Goal: Task Accomplishment & Management: Use online tool/utility

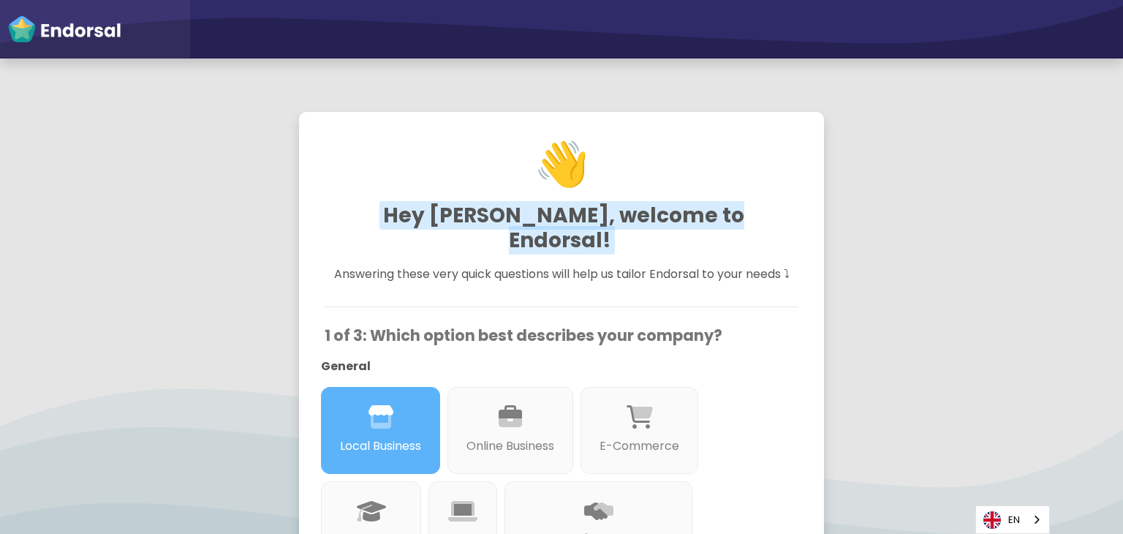
scroll to position [731, 0]
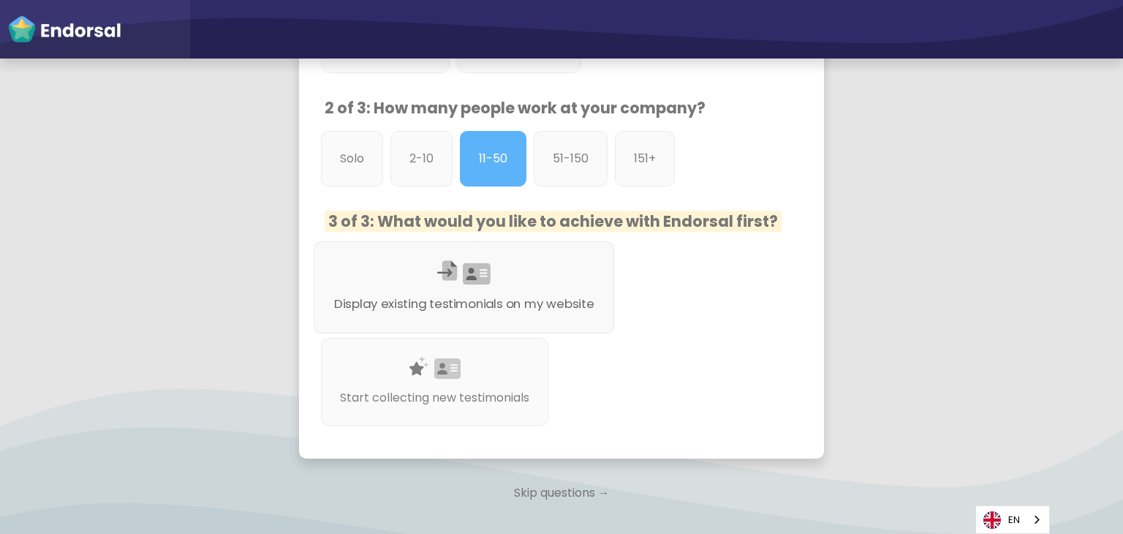
click at [546, 295] on p "Display existing testimonials on my website" at bounding box center [464, 304] width 260 height 18
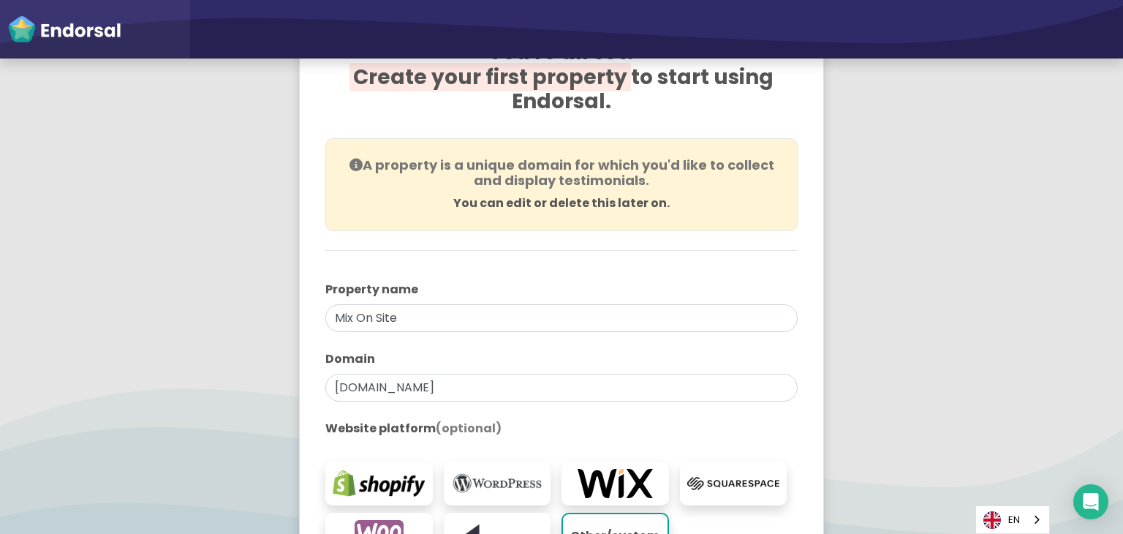
scroll to position [219, 0]
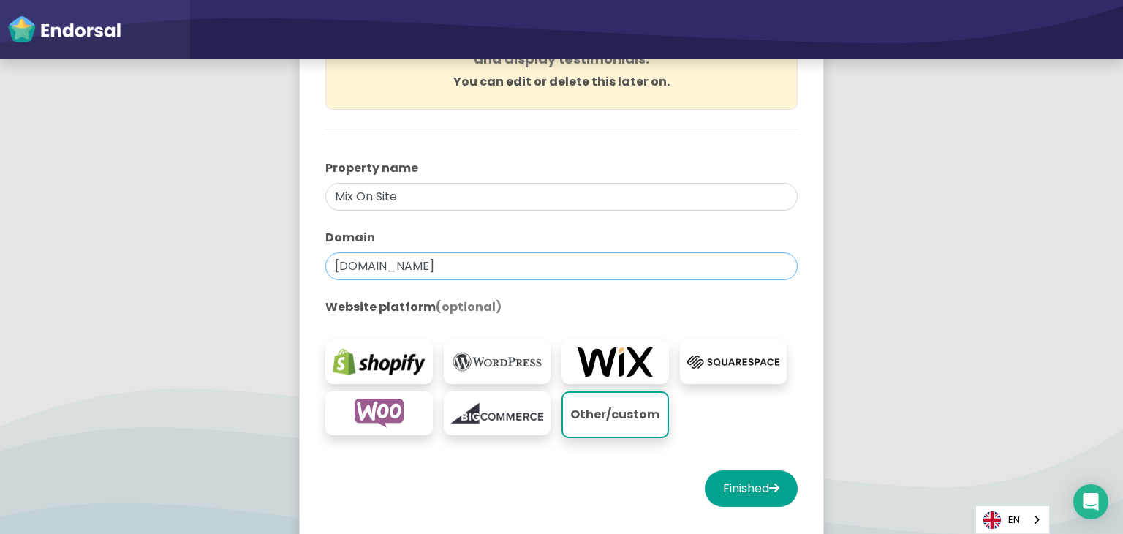
click at [550, 253] on input "[DOMAIN_NAME]" at bounding box center [561, 266] width 472 height 28
drag, startPoint x: 472, startPoint y: 267, endPoint x: 222, endPoint y: 306, distance: 253.8
click at [233, 290] on app-survey "You're all set! Create your first property to start using Endorsal. A property …" at bounding box center [561, 224] width 1123 height 701
paste input "Ontarioca@54"
type input "Ontarioca@54"
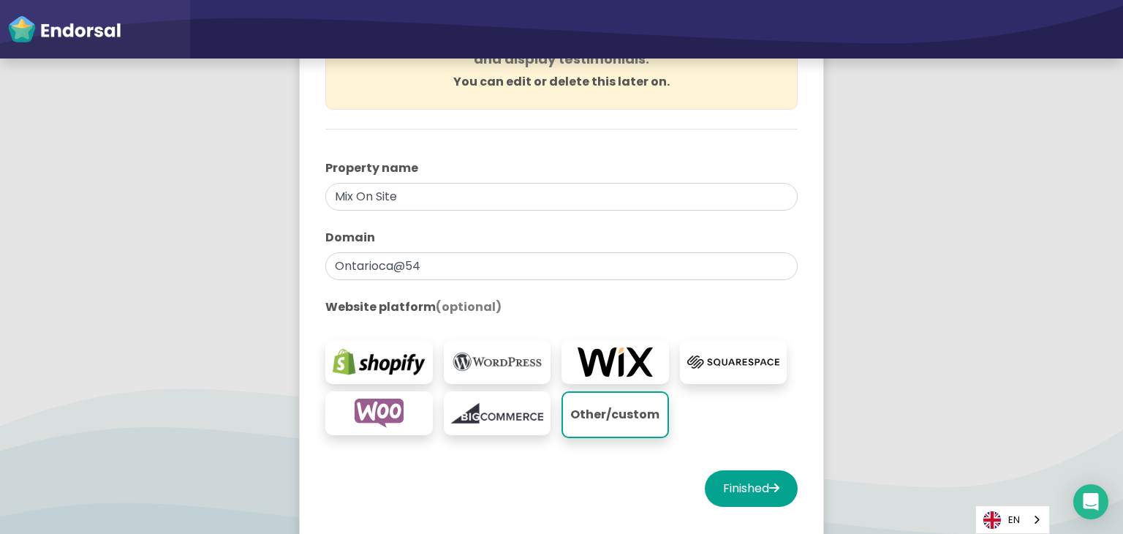
click at [282, 331] on div "You're all set! Create your first property to start using Endorsal. A property …" at bounding box center [561, 216] width 561 height 684
type input "[DOMAIN_NAME]"
drag, startPoint x: 243, startPoint y: 328, endPoint x: 260, endPoint y: 319, distance: 18.3
click at [243, 325] on app-survey "You're all set! Create your first property to start using Endorsal. A property …" at bounding box center [561, 224] width 1123 height 701
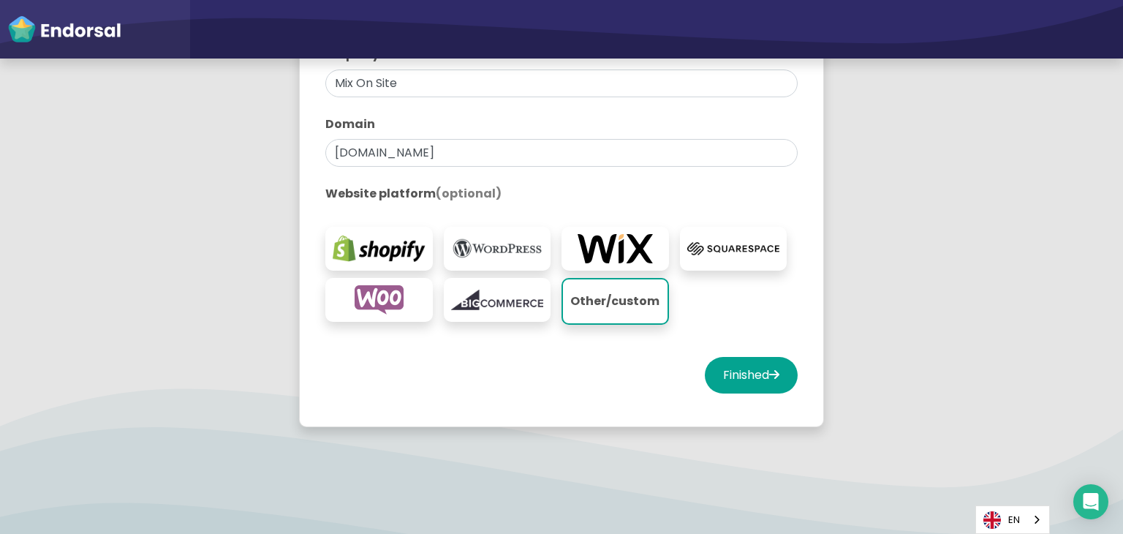
scroll to position [333, 0]
click at [705, 372] on button "Finished" at bounding box center [751, 374] width 93 height 37
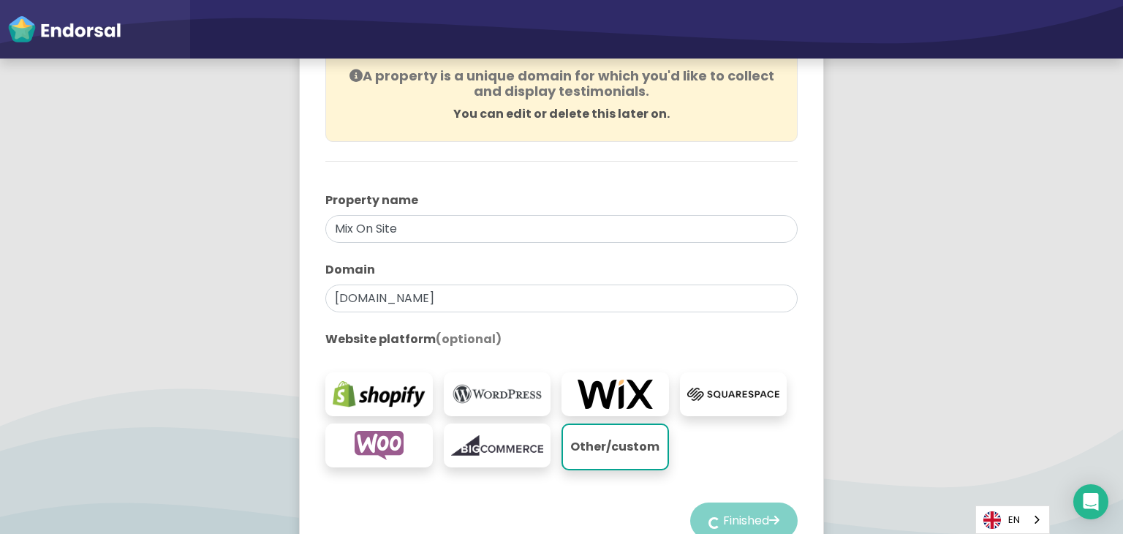
scroll to position [41, 0]
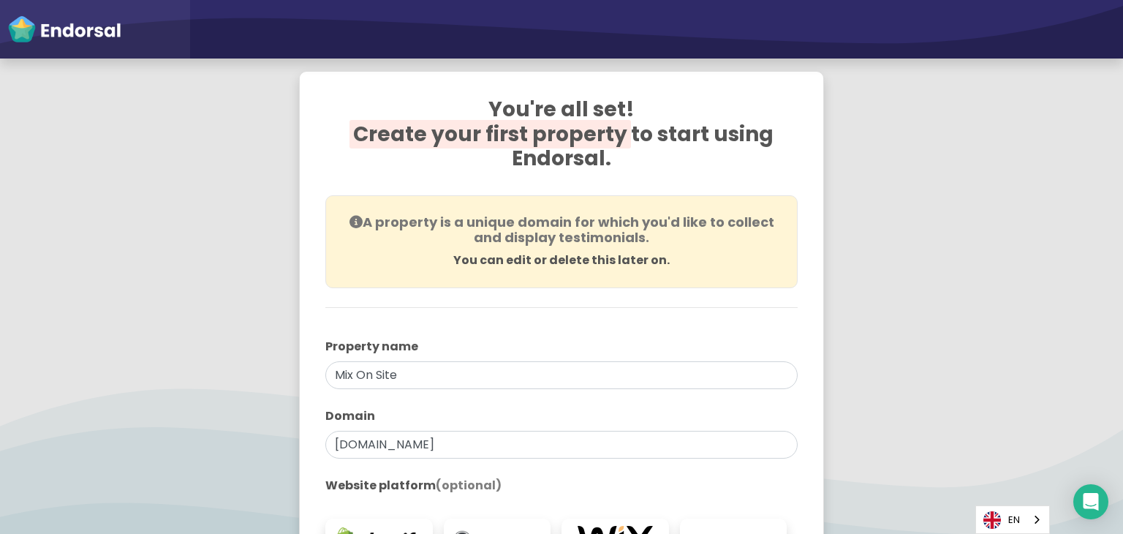
select select "14"
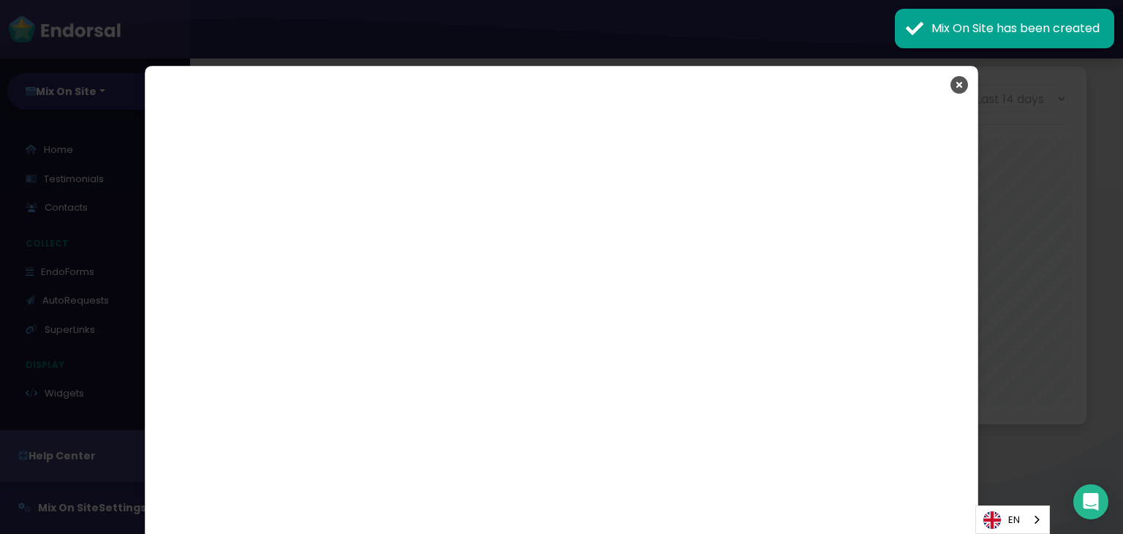
scroll to position [357, 553]
click at [958, 79] on icon "Close" at bounding box center [959, 85] width 18 height 37
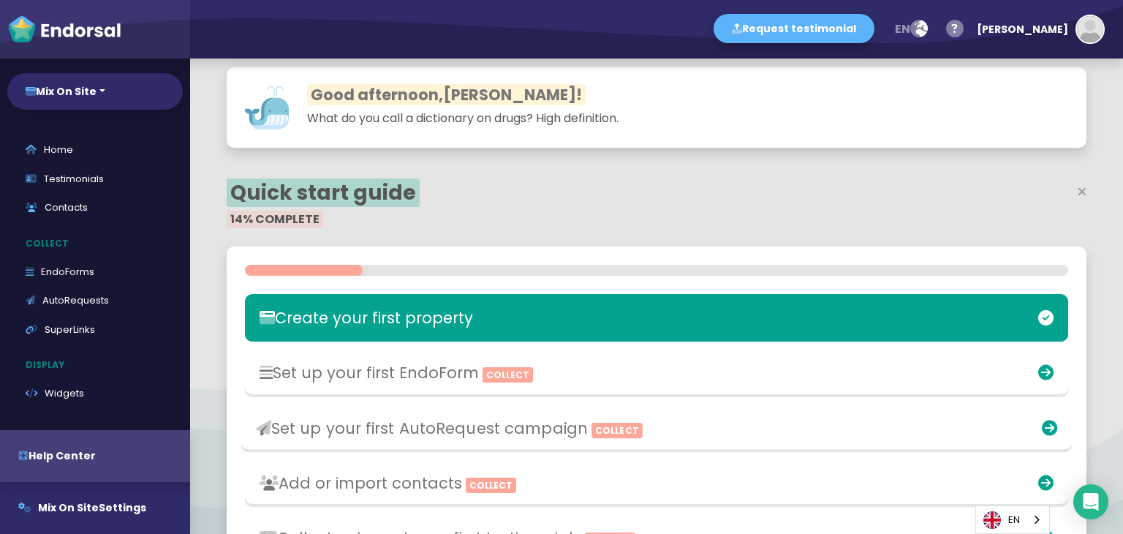
scroll to position [146, 0]
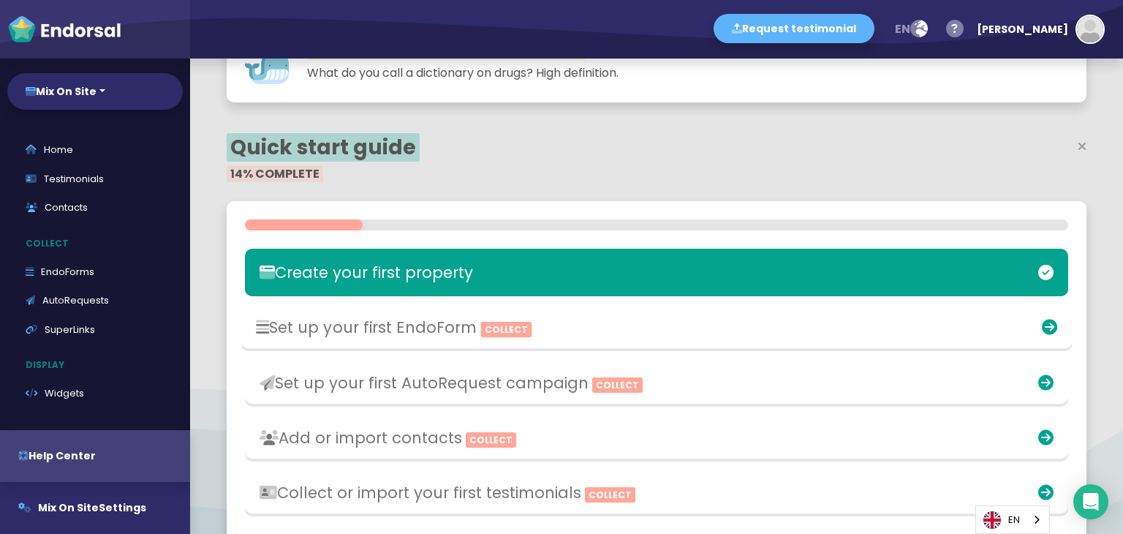
click at [593, 329] on h3 "Set up your first EndoForm Collect" at bounding box center [521, 327] width 530 height 18
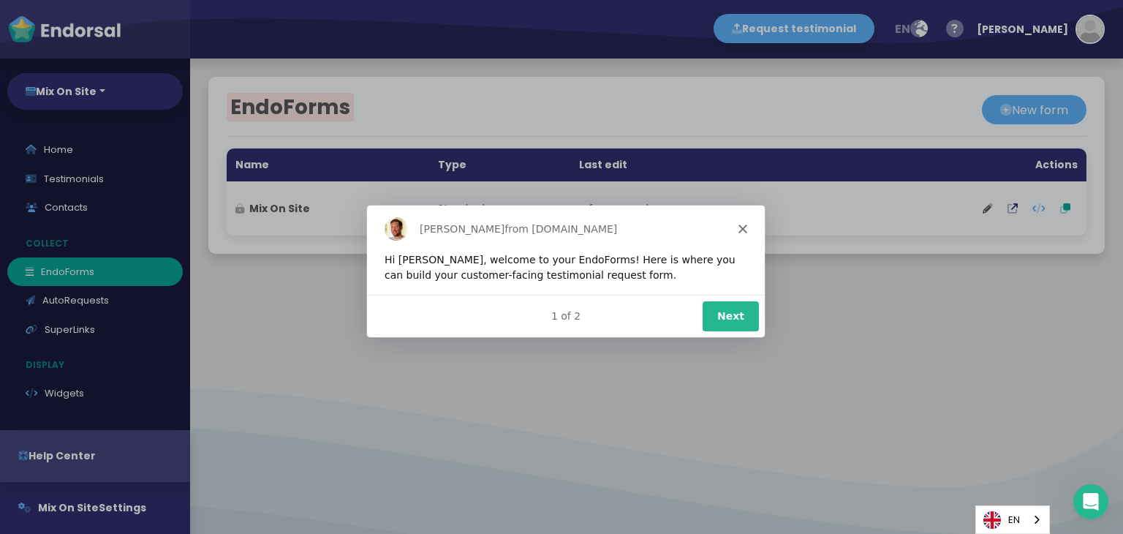
click at [746, 234] on div "[PERSON_NAME] from [DOMAIN_NAME]" at bounding box center [565, 228] width 398 height 47
click at [747, 227] on div "[PERSON_NAME] from [DOMAIN_NAME]" at bounding box center [565, 228] width 398 height 47
click at [739, 232] on polygon "Close" at bounding box center [742, 228] width 9 height 9
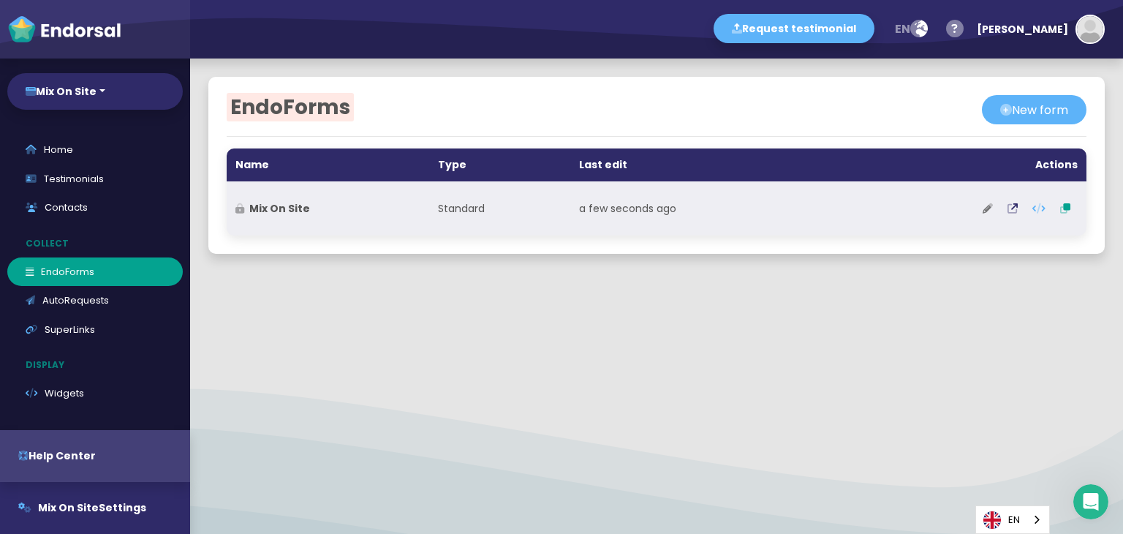
click at [983, 206] on icon at bounding box center [988, 208] width 10 height 10
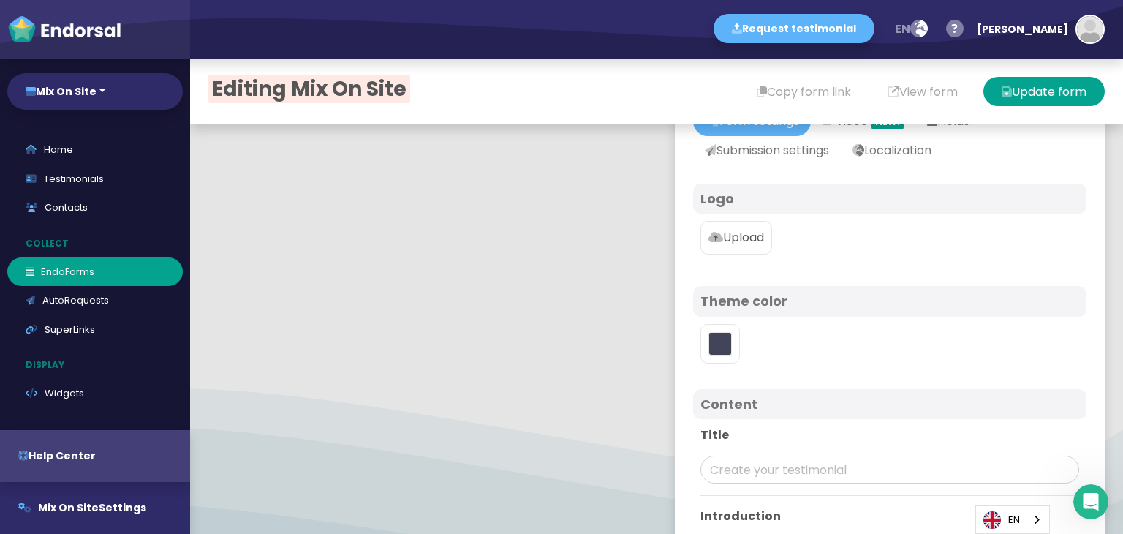
scroll to position [73, 0]
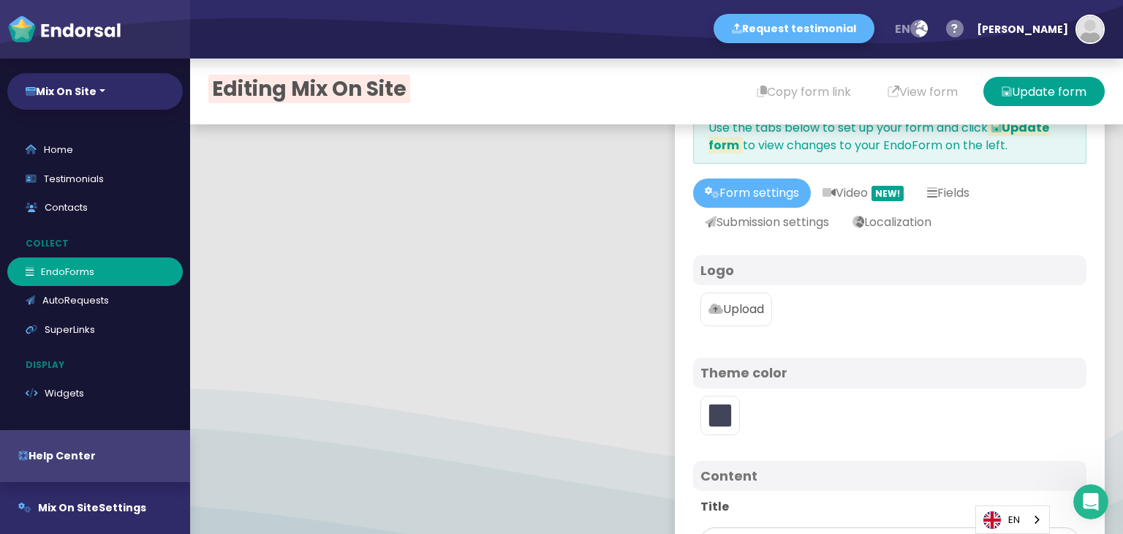
type input "#5DB3F9"
click at [761, 317] on label "Upload" at bounding box center [736, 309] width 72 height 34
click at [0, 0] on input "Upload" at bounding box center [0, 0] width 0 height 0
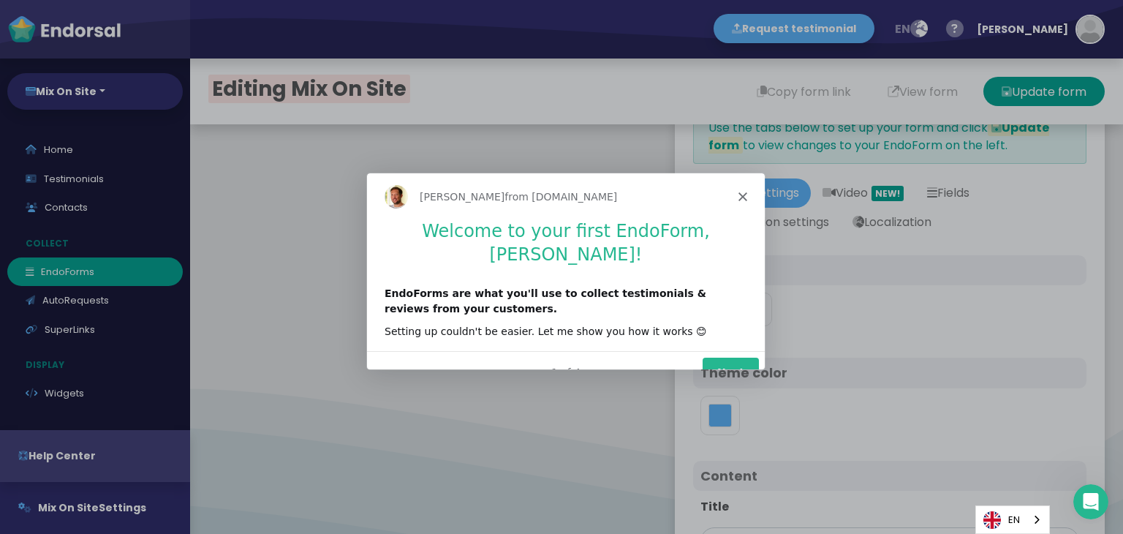
scroll to position [0, 0]
click at [735, 349] on div "1 of 4 Next" at bounding box center [565, 370] width 398 height 42
click at [753, 197] on div "[PERSON_NAME] from [DOMAIN_NAME]" at bounding box center [565, 195] width 398 height 47
click at [742, 196] on icon "Close" at bounding box center [742, 195] width 9 height 9
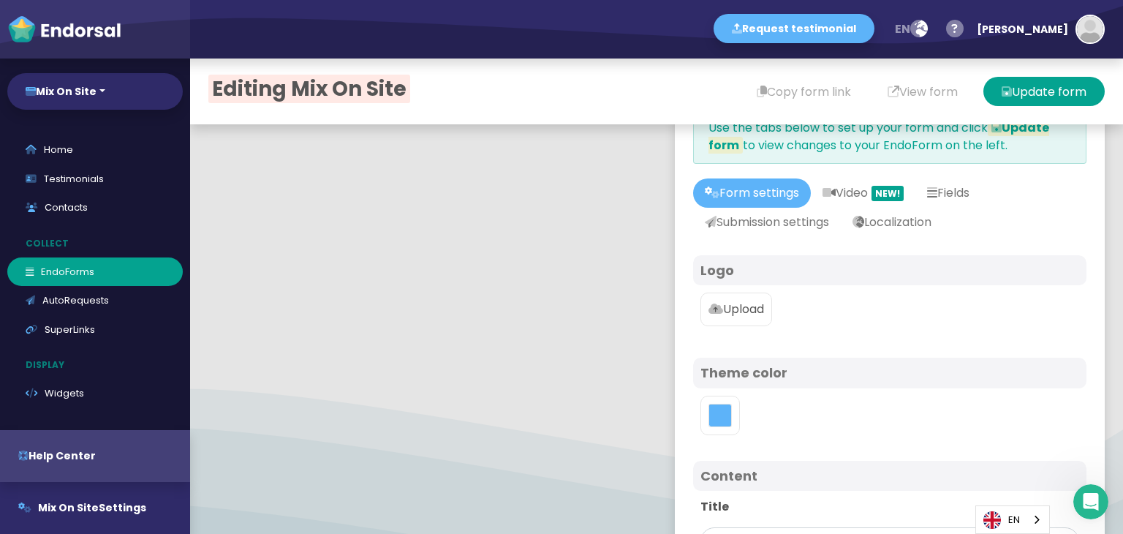
click at [740, 313] on p "Upload" at bounding box center [736, 309] width 56 height 18
click at [0, 0] on input "Upload" at bounding box center [0, 0] width 0 height 0
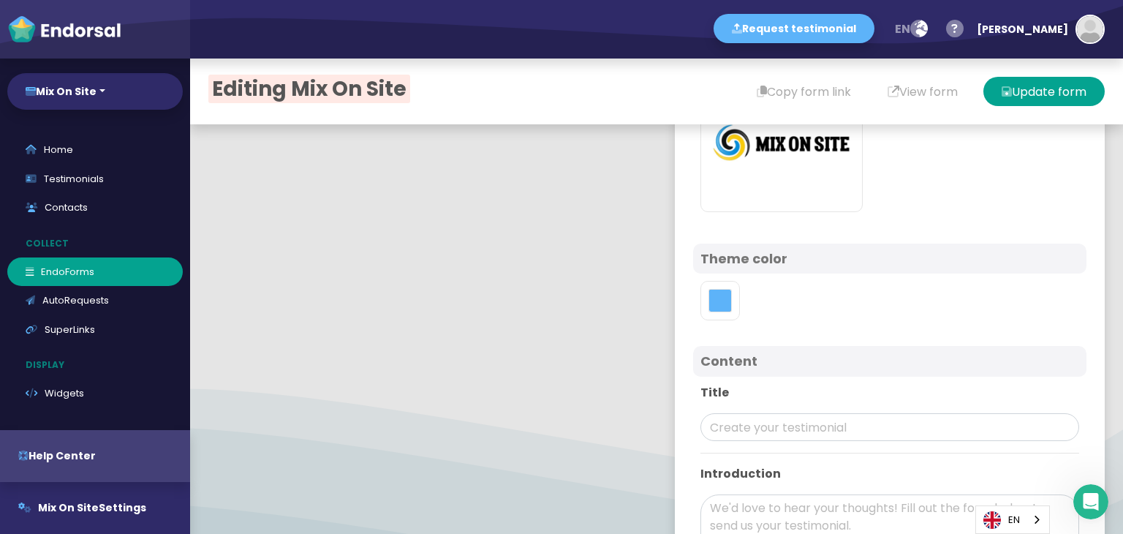
scroll to position [366, 0]
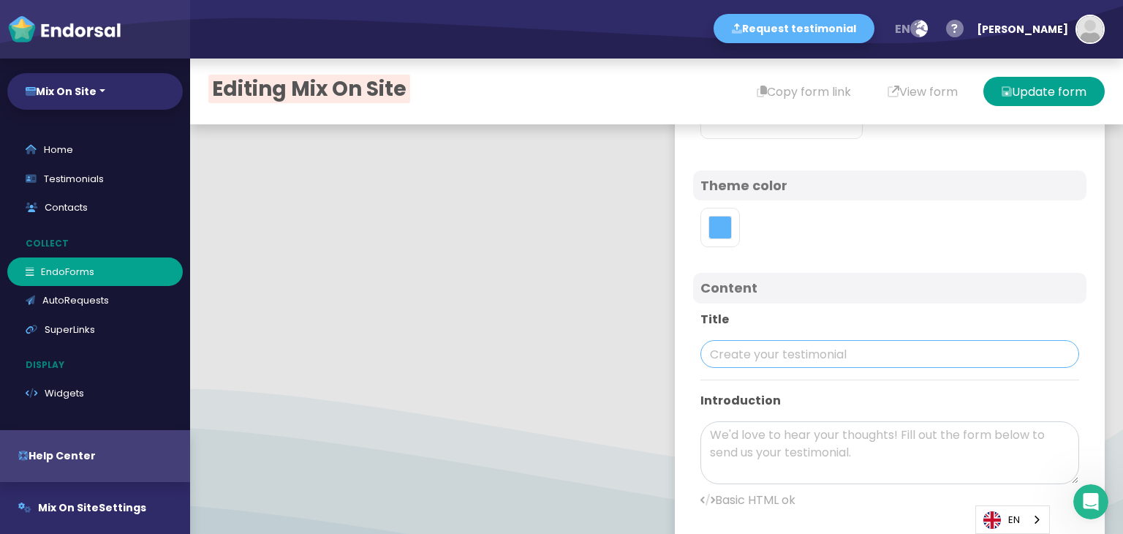
click at [757, 357] on input "text" at bounding box center [889, 354] width 379 height 28
paste input "Mix On Site"
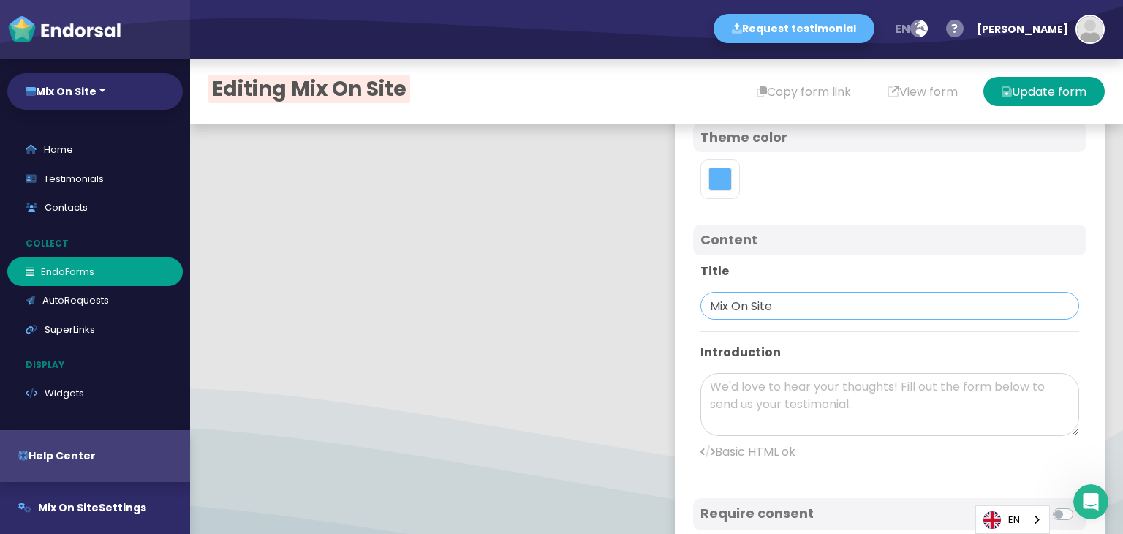
scroll to position [512, 0]
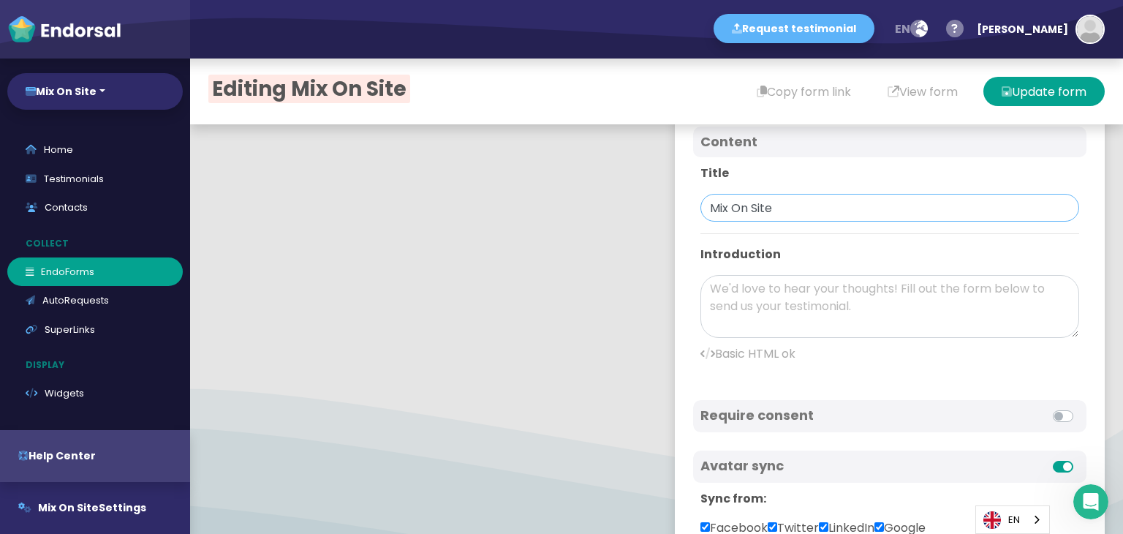
type input "Mix On Site"
click at [877, 288] on textarea at bounding box center [889, 306] width 379 height 63
paste textarea ""Mix On Site is a reliable company that provides high-quality ready-mix concret…"
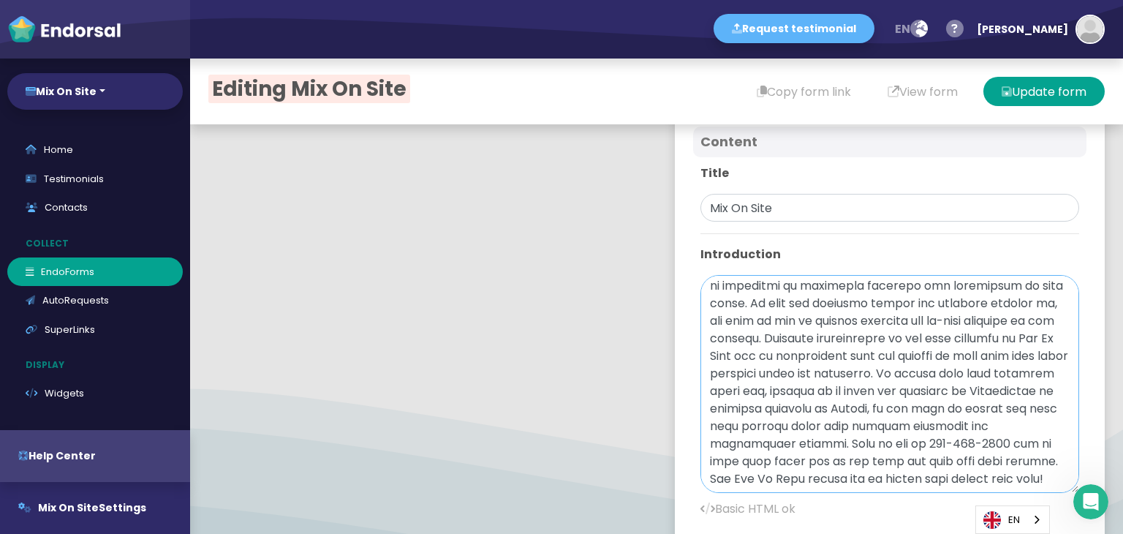
drag, startPoint x: 1050, startPoint y: 328, endPoint x: 1021, endPoint y: 484, distance: 158.4
click at [1021, 484] on textarea at bounding box center [889, 384] width 379 height 218
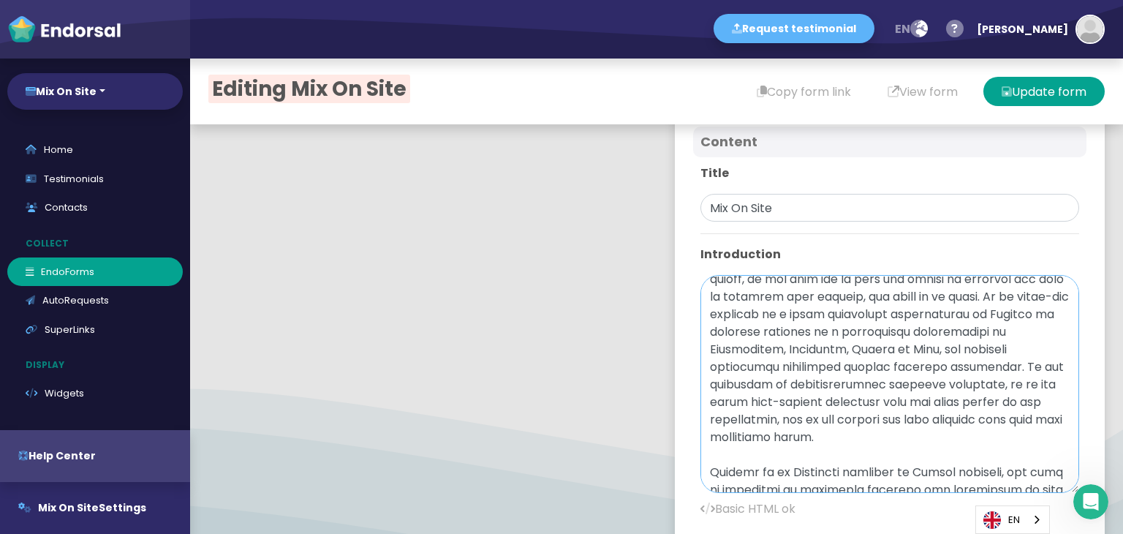
scroll to position [0, 0]
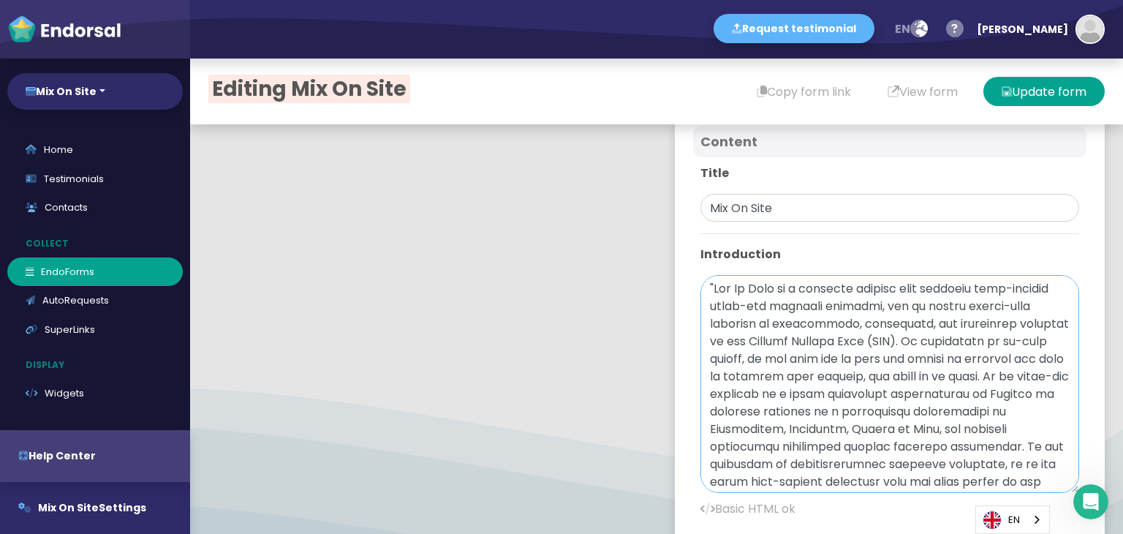
click at [706, 281] on textarea at bounding box center [889, 384] width 379 height 218
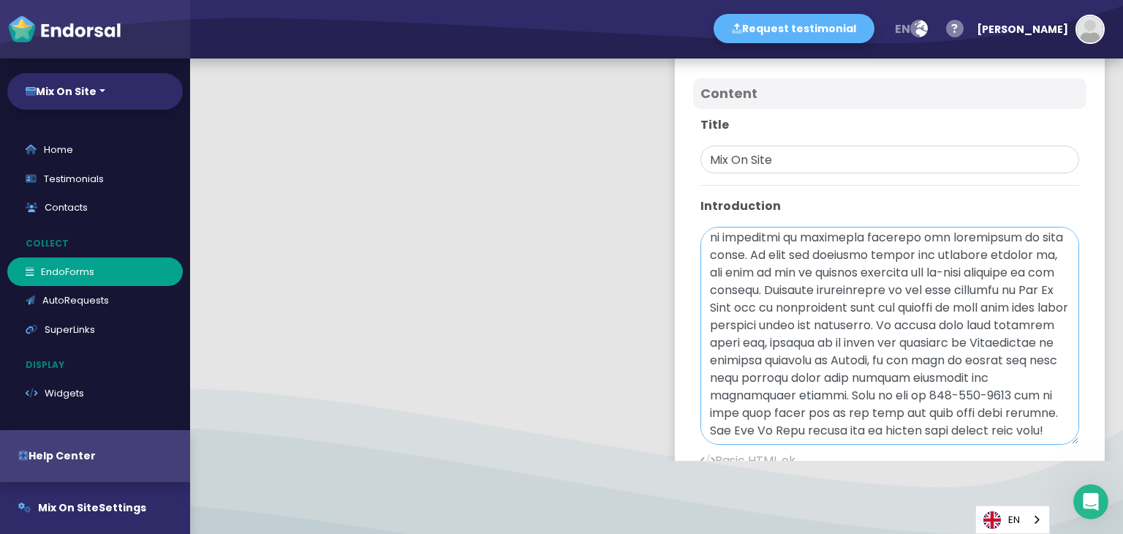
scroll to position [512, 0]
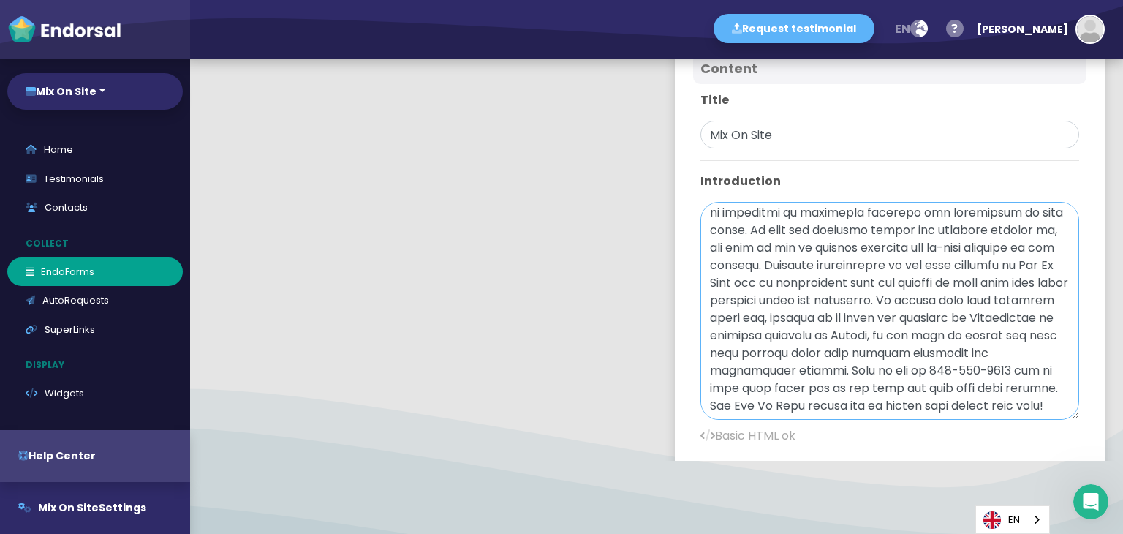
click at [803, 298] on textarea at bounding box center [889, 311] width 379 height 218
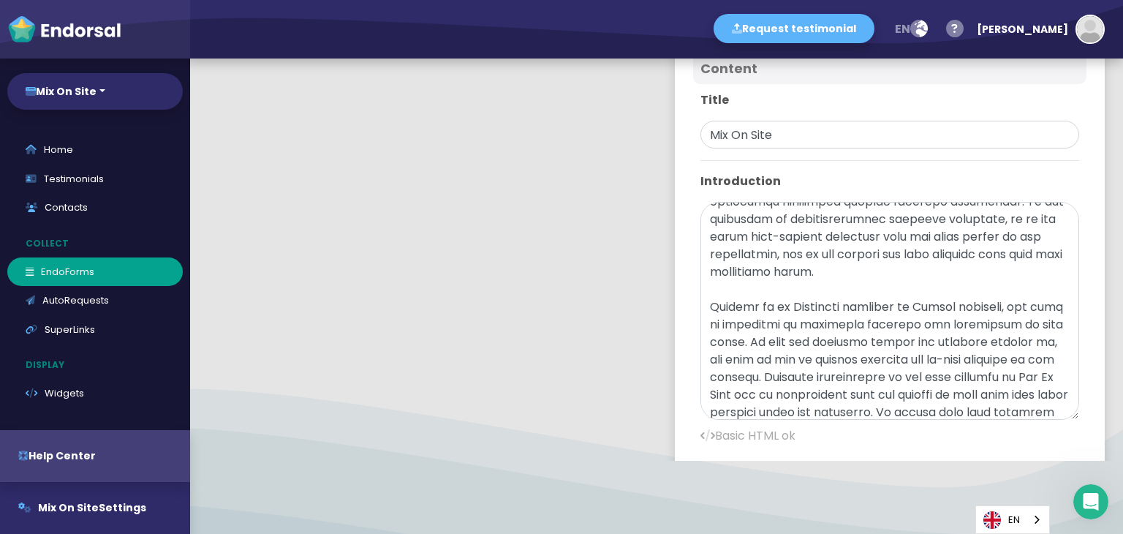
scroll to position [317, 0]
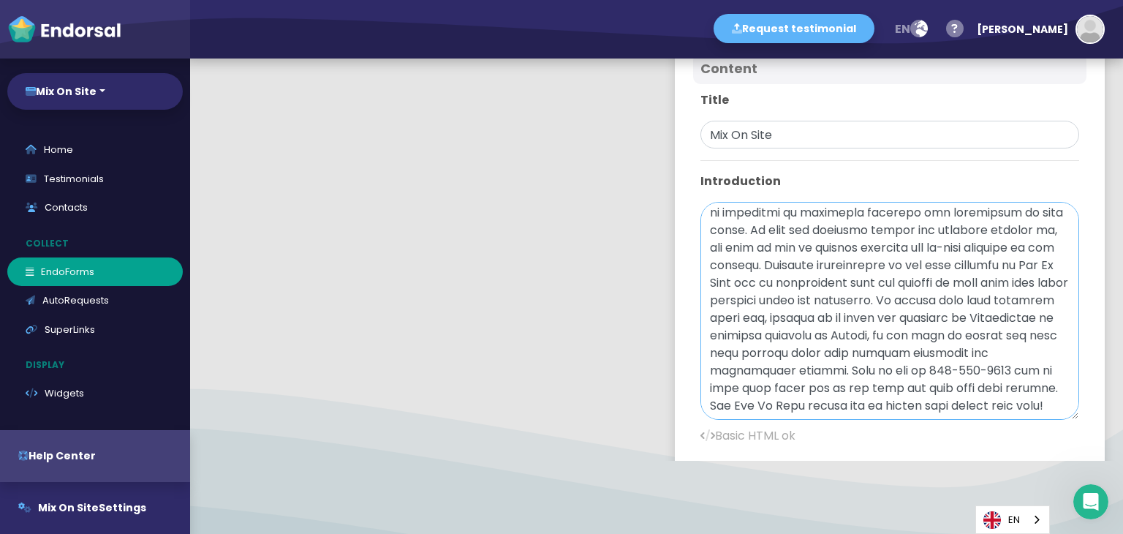
click at [996, 306] on textarea at bounding box center [889, 311] width 379 height 218
click at [997, 298] on textarea at bounding box center [889, 311] width 379 height 218
paste textarea "[URL][DOMAIN_NAME]"
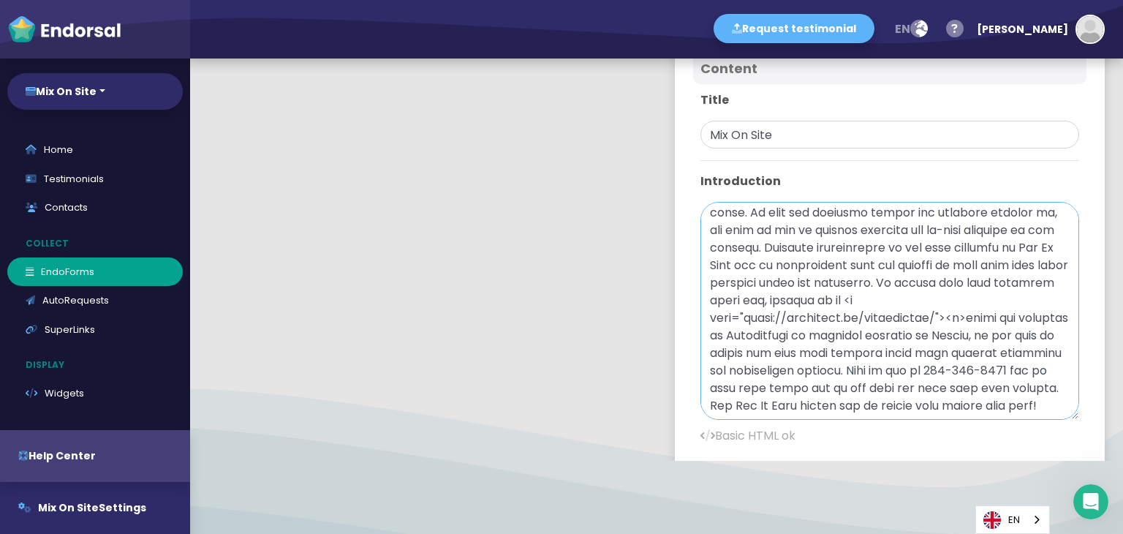
click at [844, 343] on textarea at bounding box center [889, 311] width 379 height 218
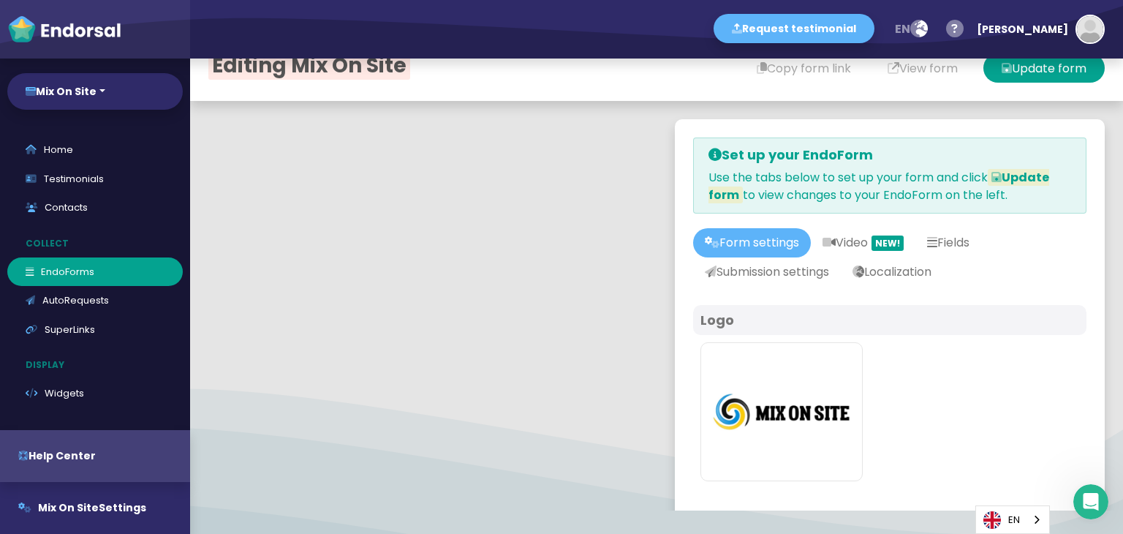
scroll to position [0, 0]
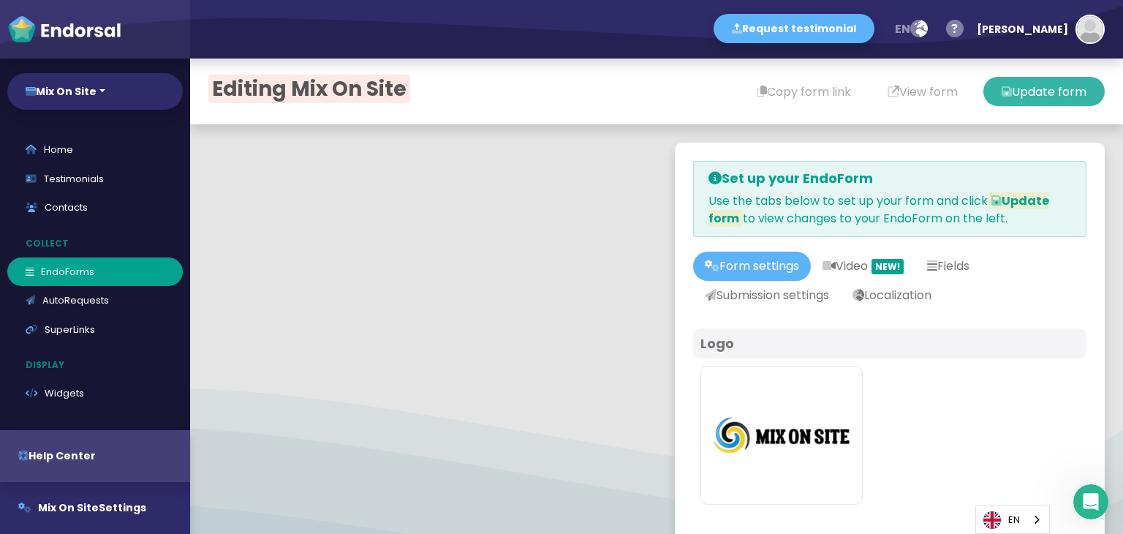
type textarea "Mix On Site is a reliable company that provides high-quality ready-mix concrete…"
click at [1078, 88] on button "Update form" at bounding box center [1043, 91] width 121 height 29
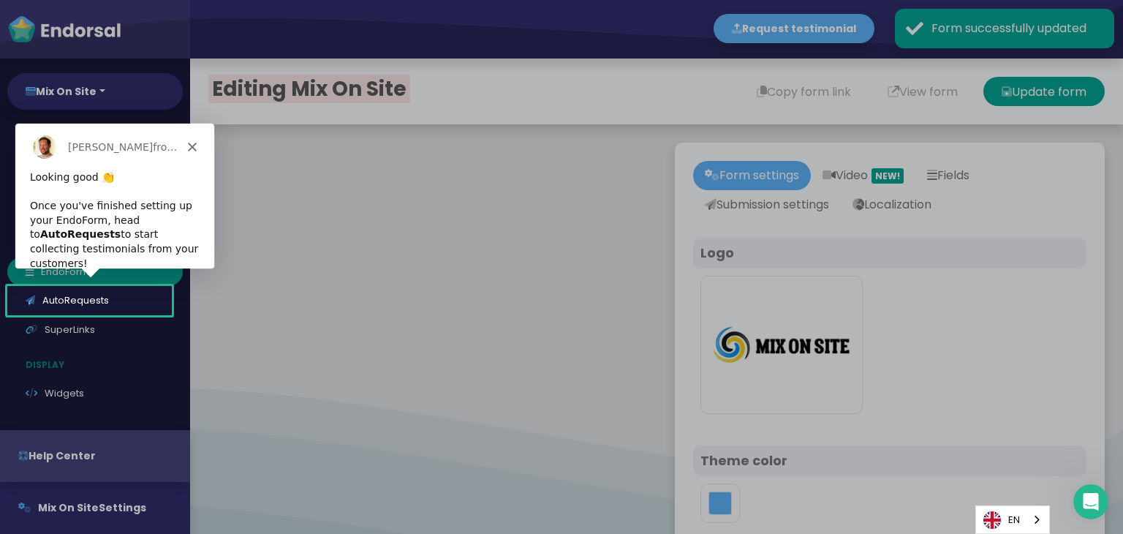
click at [187, 144] on icon "Close" at bounding box center [191, 146] width 9 height 9
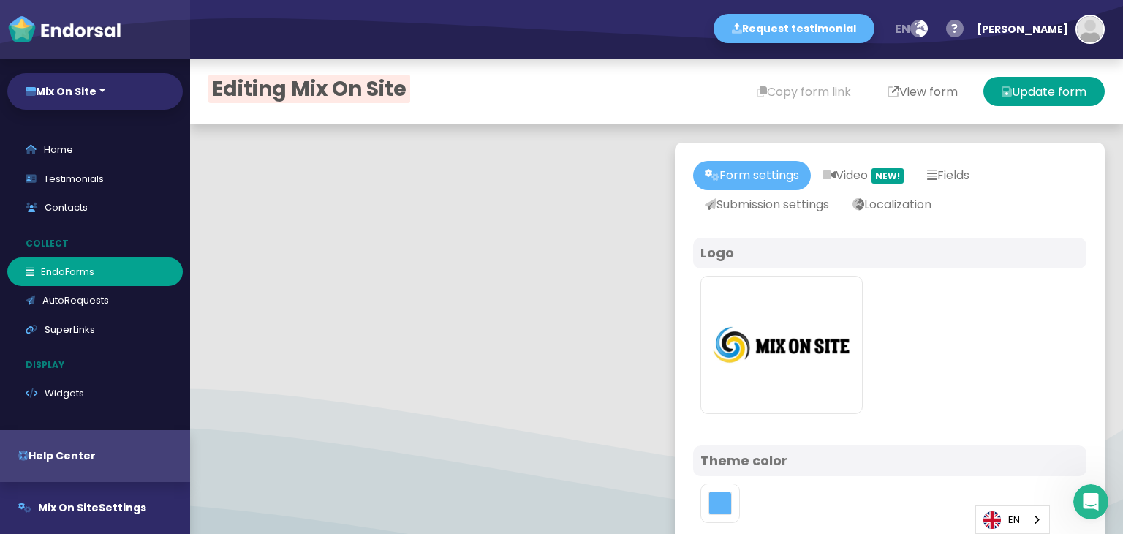
click at [922, 94] on button "View form" at bounding box center [922, 91] width 107 height 29
